Goal: Information Seeking & Learning: Learn about a topic

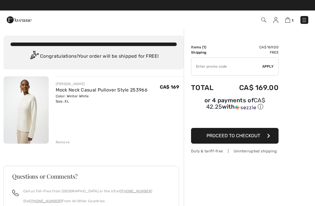
click at [299, 62] on div "Order Summary Details Items ( 1 ) CA$ 169.00 Promo code CA$ 0.00 Shipping Free …" at bounding box center [249, 164] width 131 height 271
click at [305, 20] on img at bounding box center [305, 20] width 6 height 6
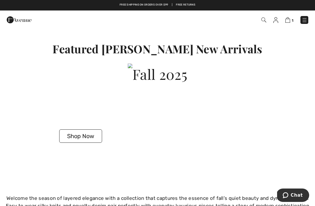
scroll to position [891, 0]
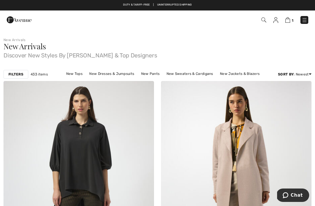
click at [253, 73] on link "New Jackets & Blazers" at bounding box center [240, 74] width 46 height 8
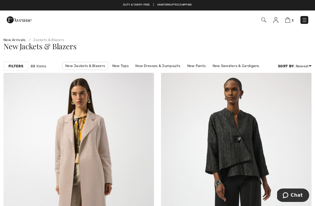
click at [41, 67] on span "88 items" at bounding box center [38, 66] width 15 height 5
click at [264, 19] on img at bounding box center [264, 20] width 5 height 5
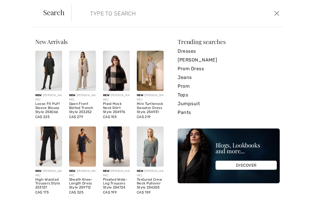
click at [209, 60] on link "[PERSON_NAME]" at bounding box center [229, 60] width 102 height 9
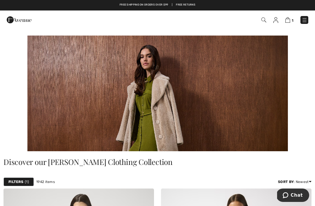
click at [269, 18] on span "1" at bounding box center [222, 20] width 173 height 8
click at [263, 21] on img at bounding box center [264, 20] width 5 height 5
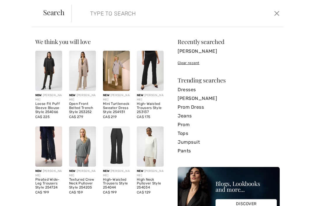
click at [156, 17] on input "search" at bounding box center [156, 14] width 140 height 18
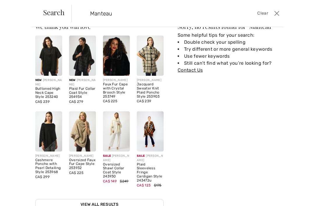
scroll to position [14, 0]
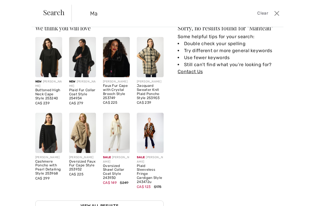
type input "M"
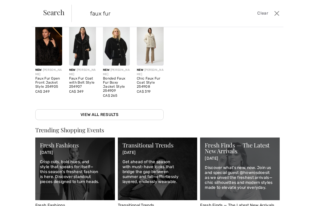
scroll to position [104, 0]
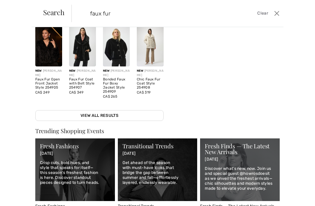
type input "faux fur"
click at [153, 46] on img at bounding box center [150, 46] width 27 height 40
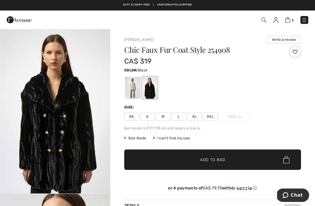
click at [128, 91] on div at bounding box center [132, 88] width 15 height 22
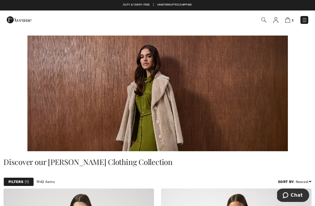
click at [260, 20] on span "1" at bounding box center [222, 20] width 173 height 8
click at [263, 18] on img at bounding box center [264, 20] width 5 height 5
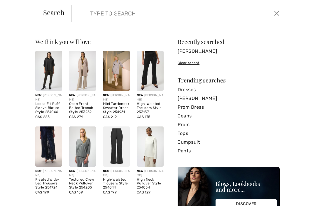
click at [200, 95] on link "[PERSON_NAME]" at bounding box center [229, 98] width 102 height 9
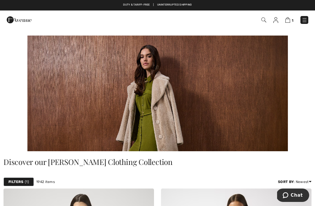
click at [260, 22] on span "1" at bounding box center [222, 20] width 173 height 8
click at [263, 19] on img at bounding box center [264, 20] width 5 height 5
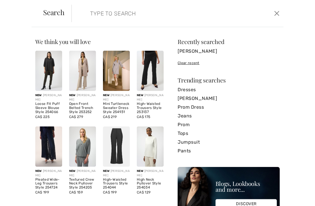
click at [147, 14] on input "search" at bounding box center [156, 14] width 140 height 18
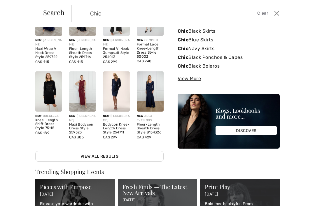
scroll to position [56, 0]
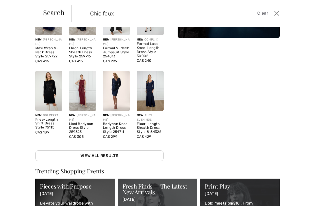
type input "Chic faux"
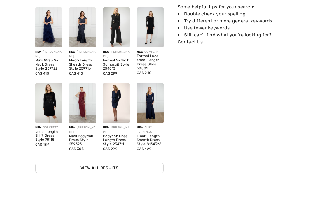
scroll to position [21, 0]
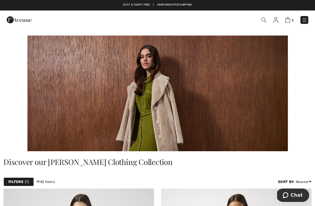
click at [263, 20] on img at bounding box center [264, 20] width 5 height 5
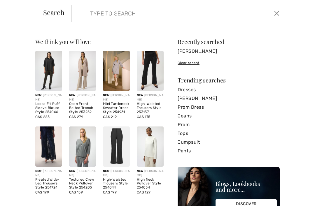
click at [143, 15] on input "search" at bounding box center [156, 14] width 140 height 18
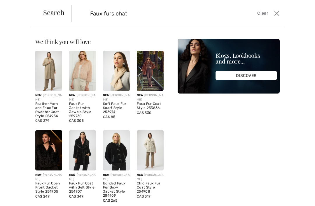
type input "Faux furs chat"
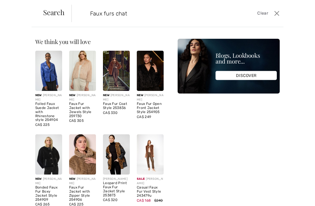
click at [294, 60] on div "We think you will love New [PERSON_NAME] Loose Fit Puff Sleeve Blouse Style 254…" at bounding box center [157, 116] width 315 height 179
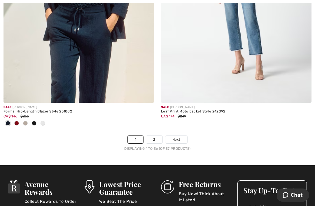
scroll to position [4612, 0]
click at [181, 136] on link "Next" at bounding box center [177, 140] width 22 height 8
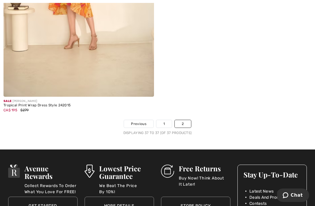
scroll to position [193, 0]
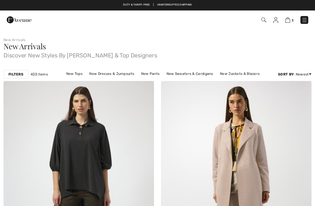
checkbox input "true"
